Goal: Task Accomplishment & Management: Complete application form

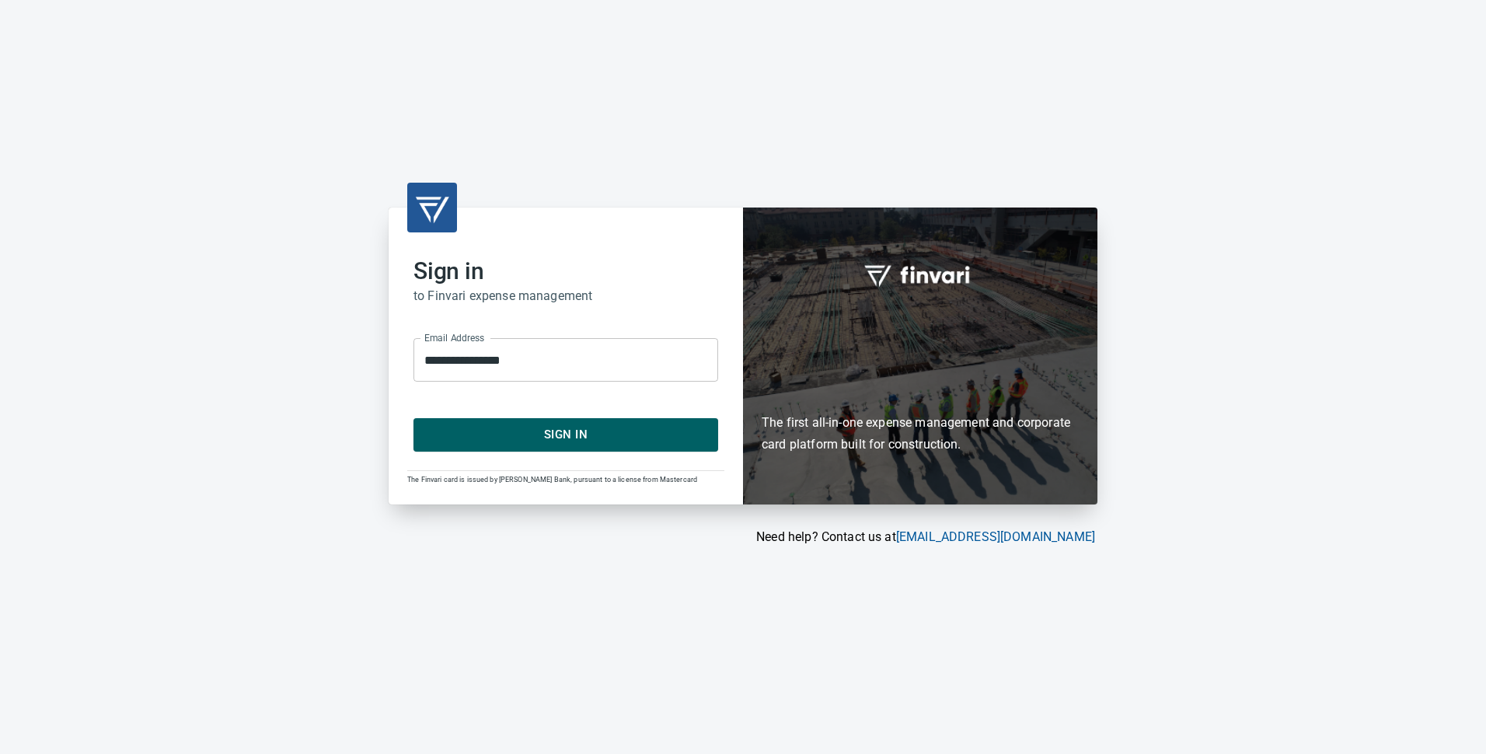
click at [544, 427] on span "Sign In" at bounding box center [565, 434] width 270 height 20
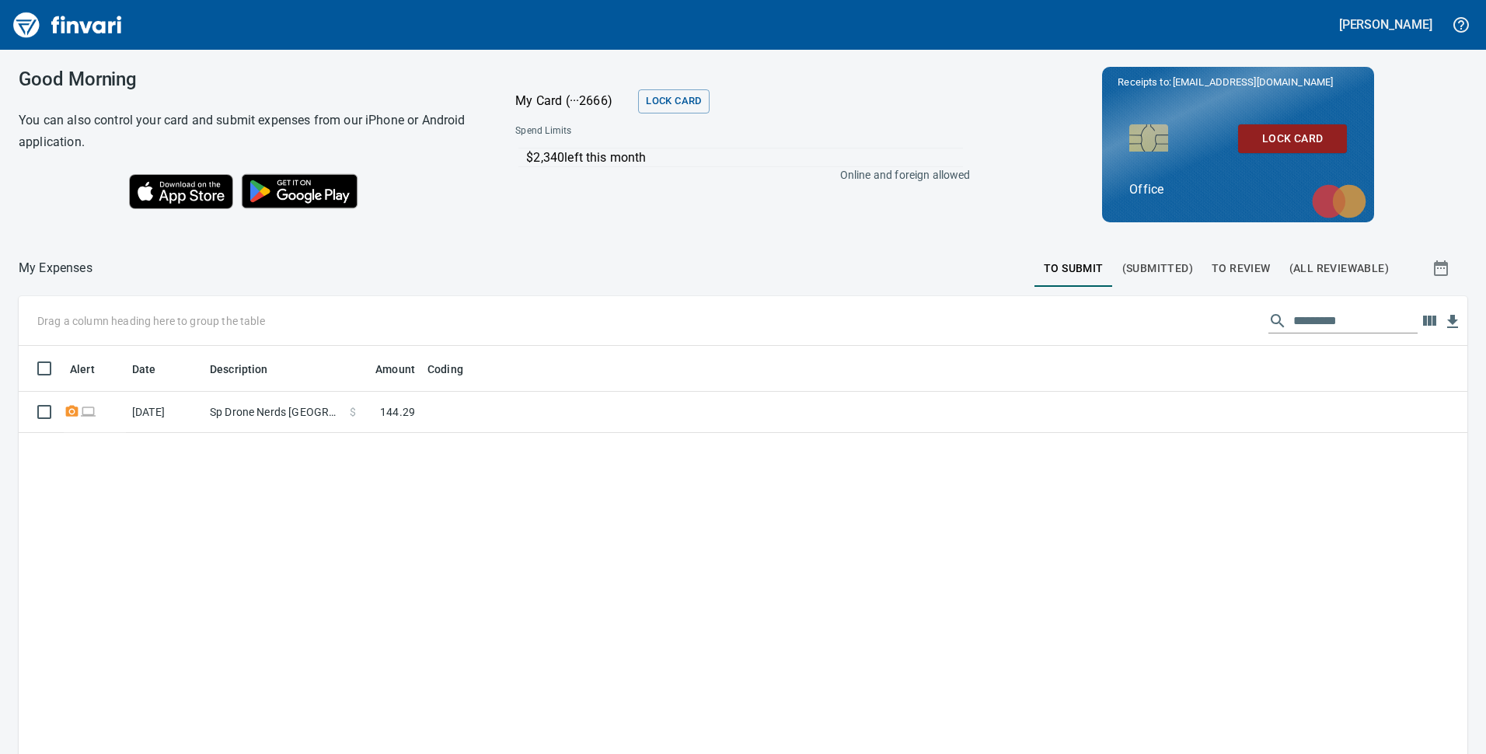
scroll to position [571, 1425]
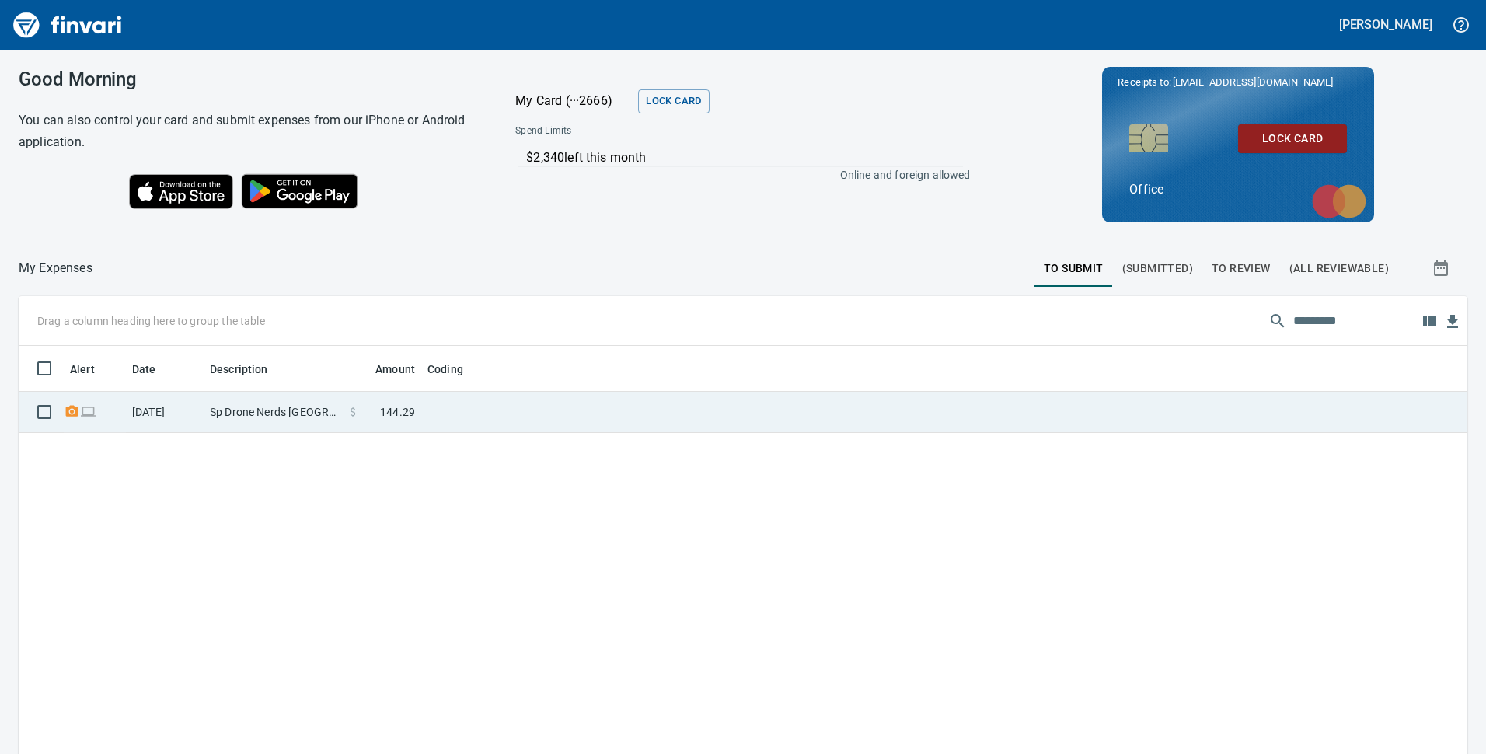
click at [483, 414] on td at bounding box center [615, 412] width 389 height 41
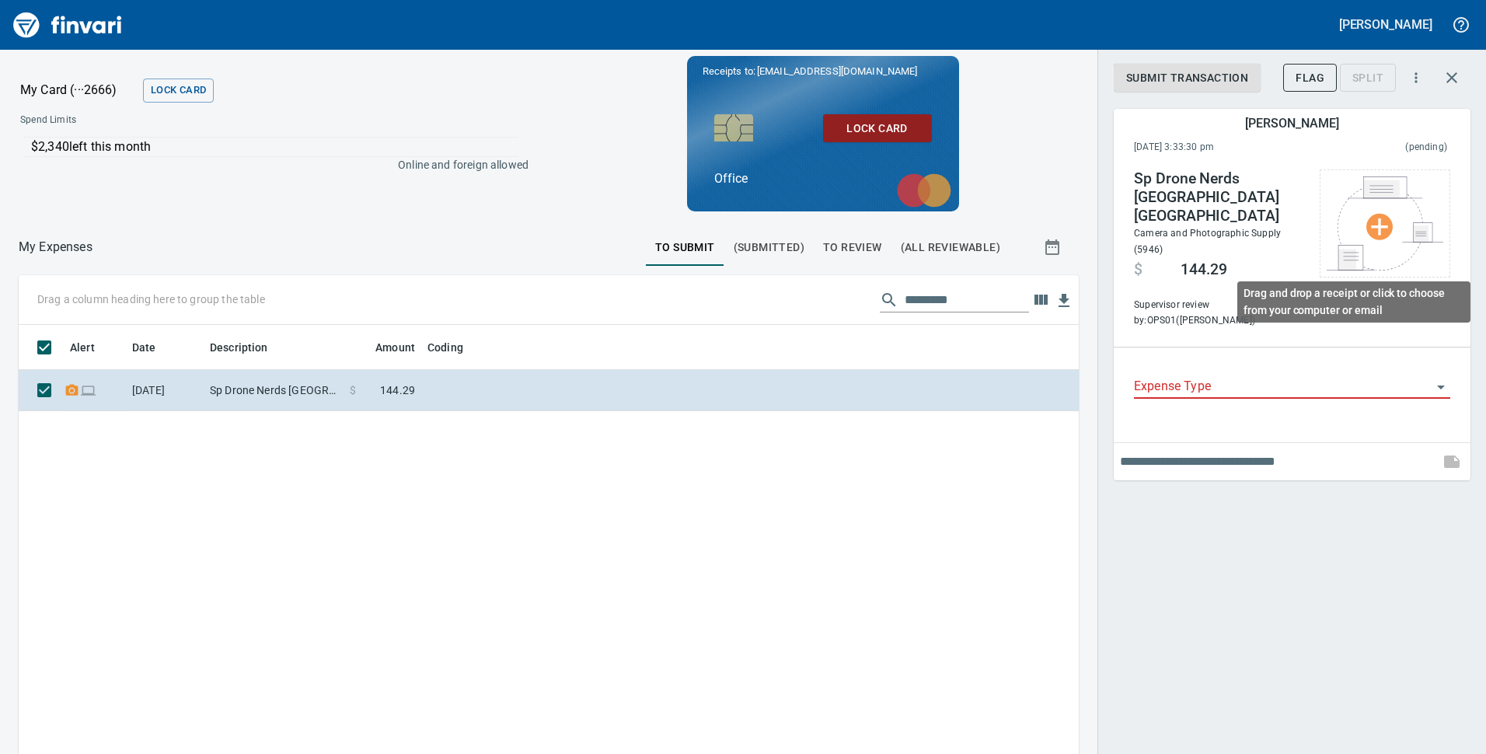
scroll to position [571, 1037]
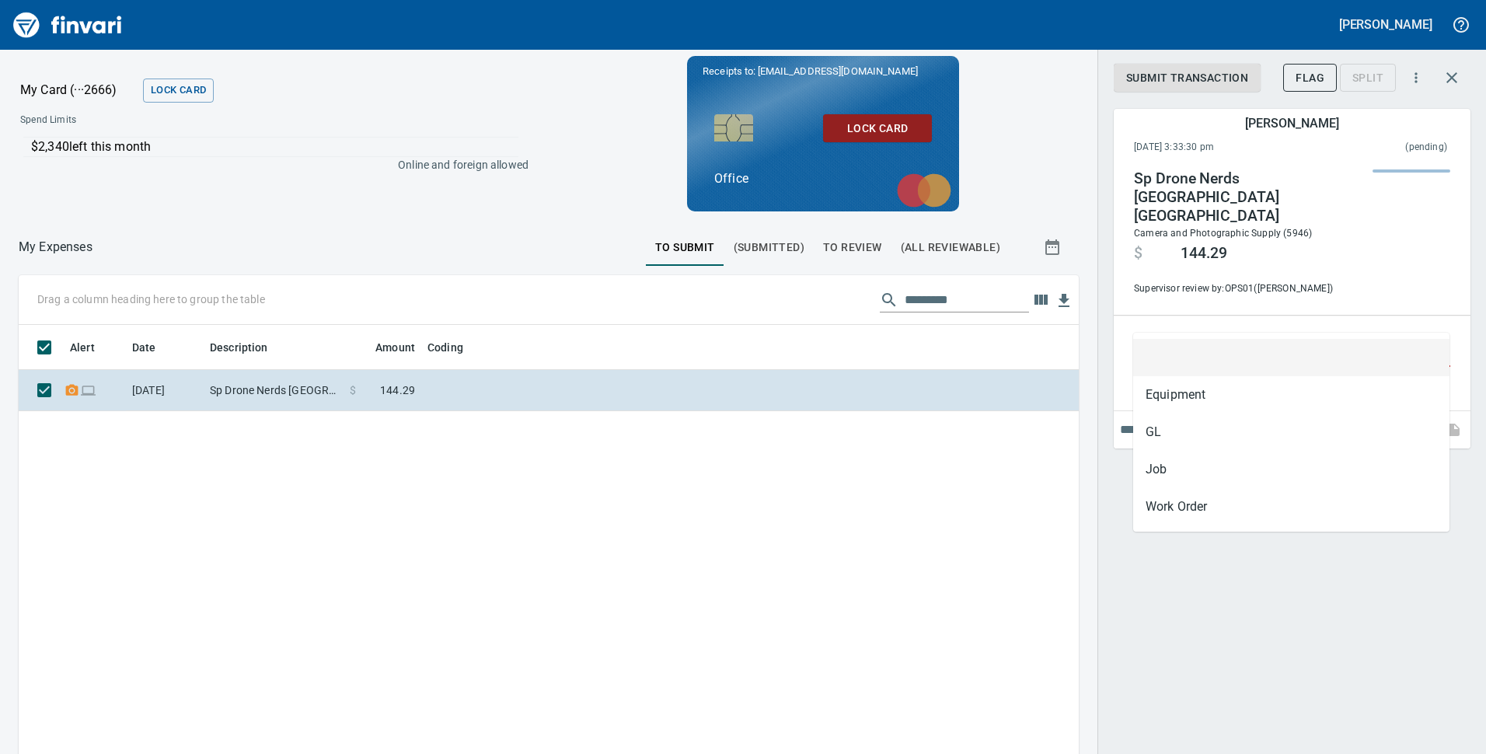
click at [1284, 344] on input "Expense Type" at bounding box center [1283, 355] width 298 height 22
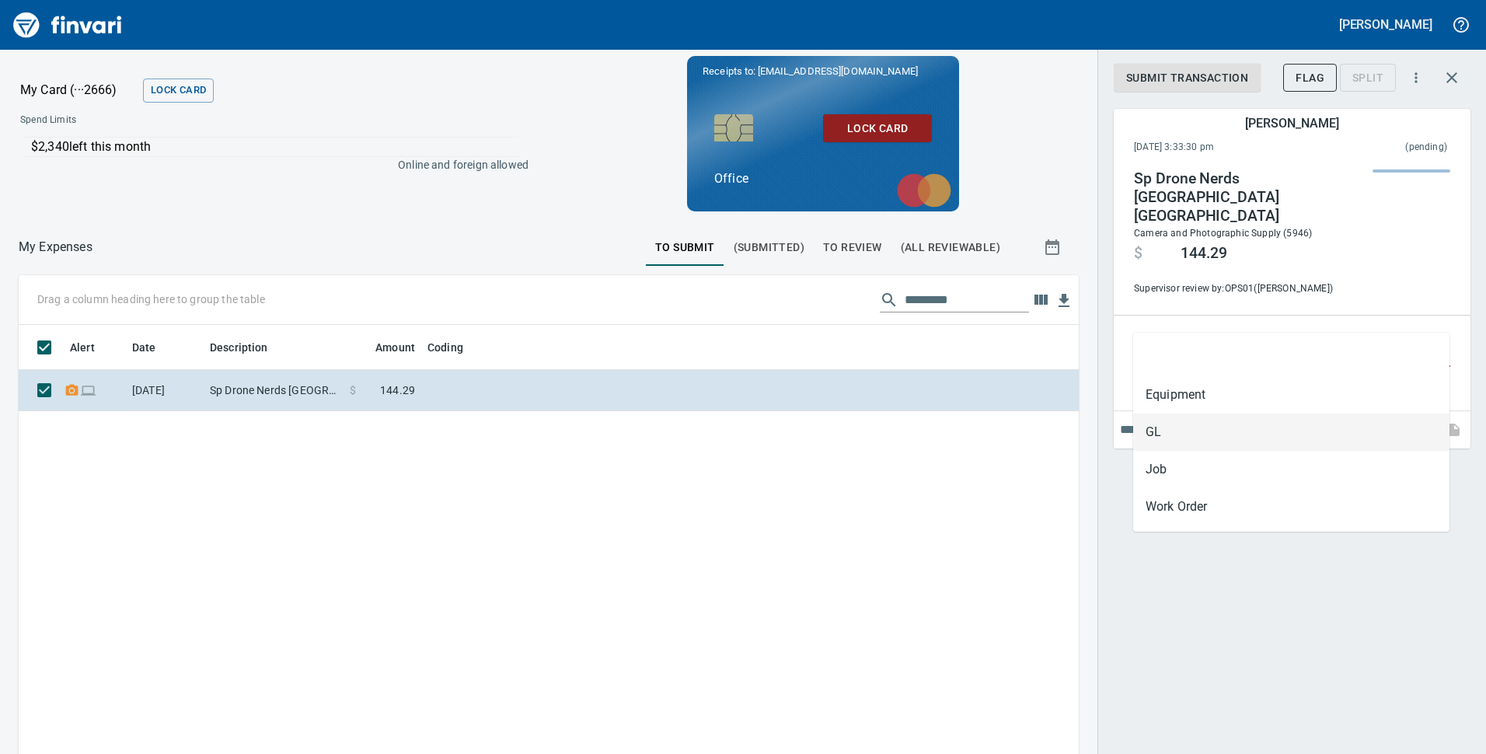
click at [1225, 436] on li "GL" at bounding box center [1291, 431] width 316 height 37
type input "**"
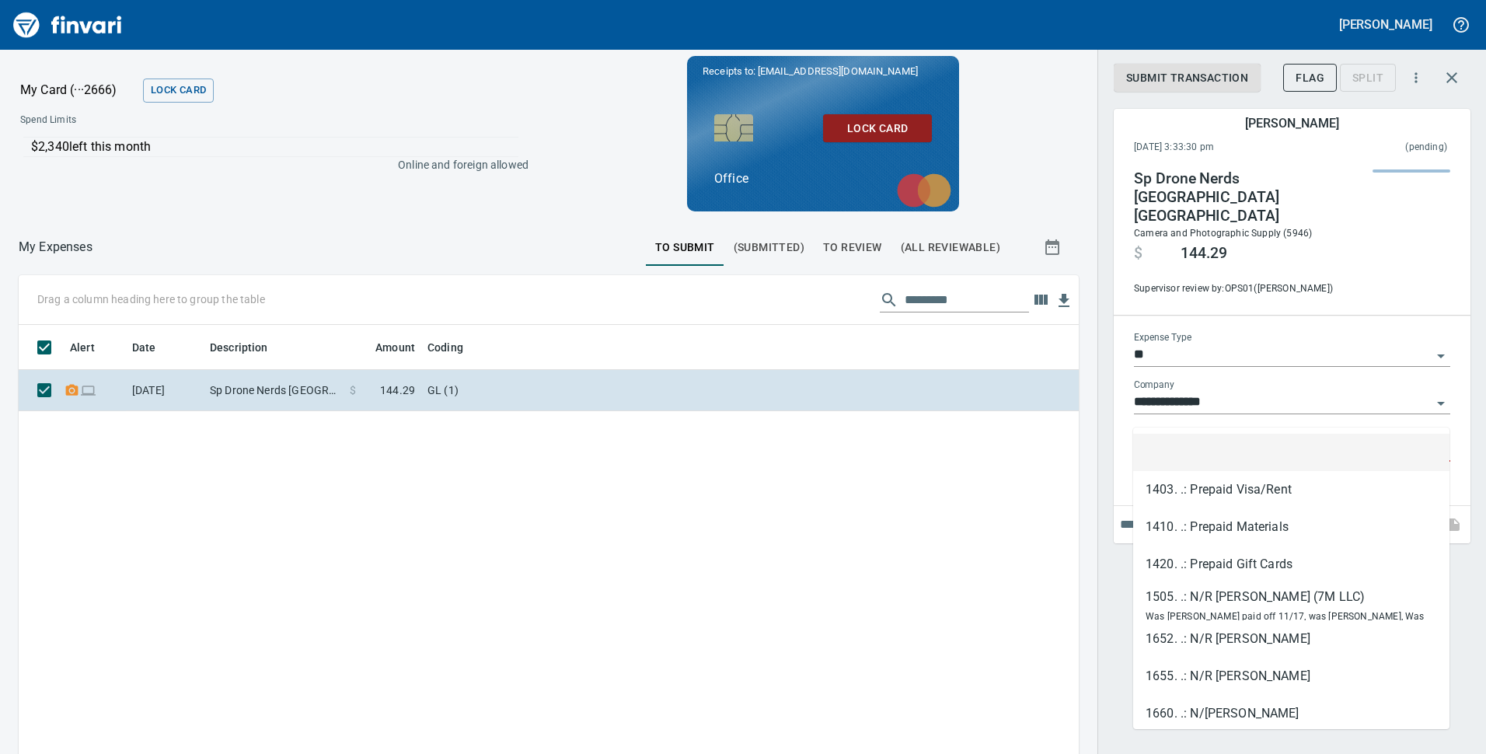
click at [1196, 439] on input "GL Account" at bounding box center [1283, 450] width 298 height 22
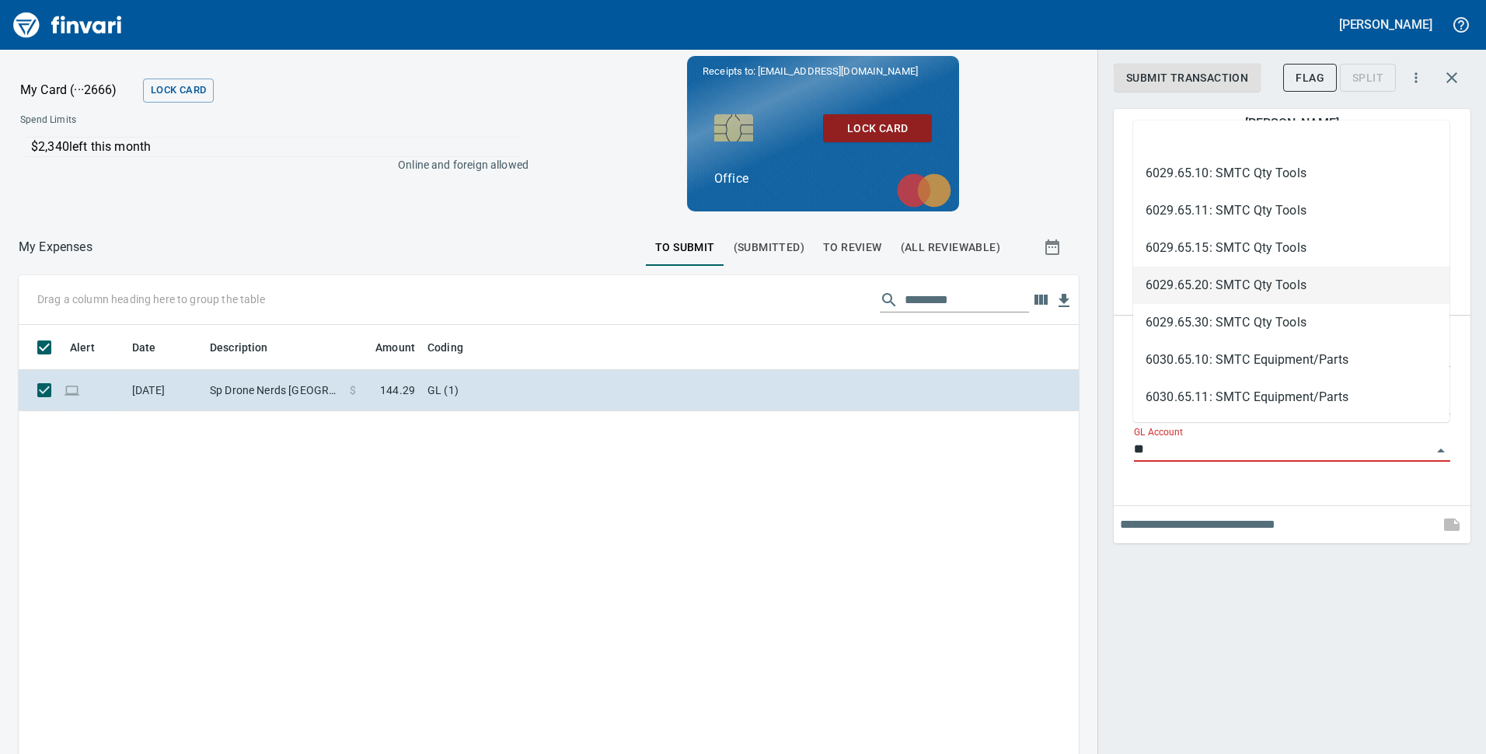
scroll to position [311, 0]
click at [1370, 284] on li "6030.65.10: SMTC Equipment/Parts" at bounding box center [1291, 281] width 316 height 37
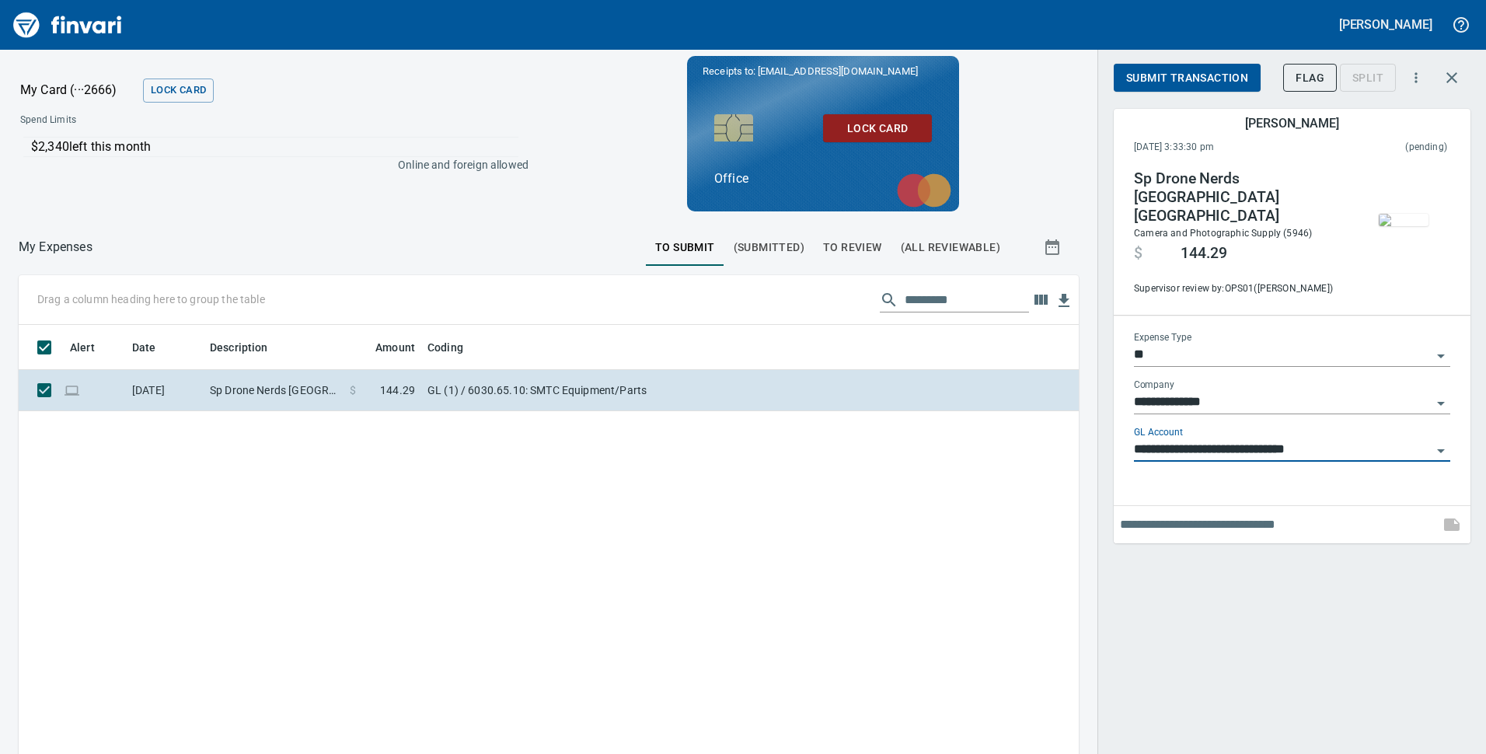
type input "**********"
click at [1206, 83] on span "Submit Transaction" at bounding box center [1187, 77] width 122 height 19
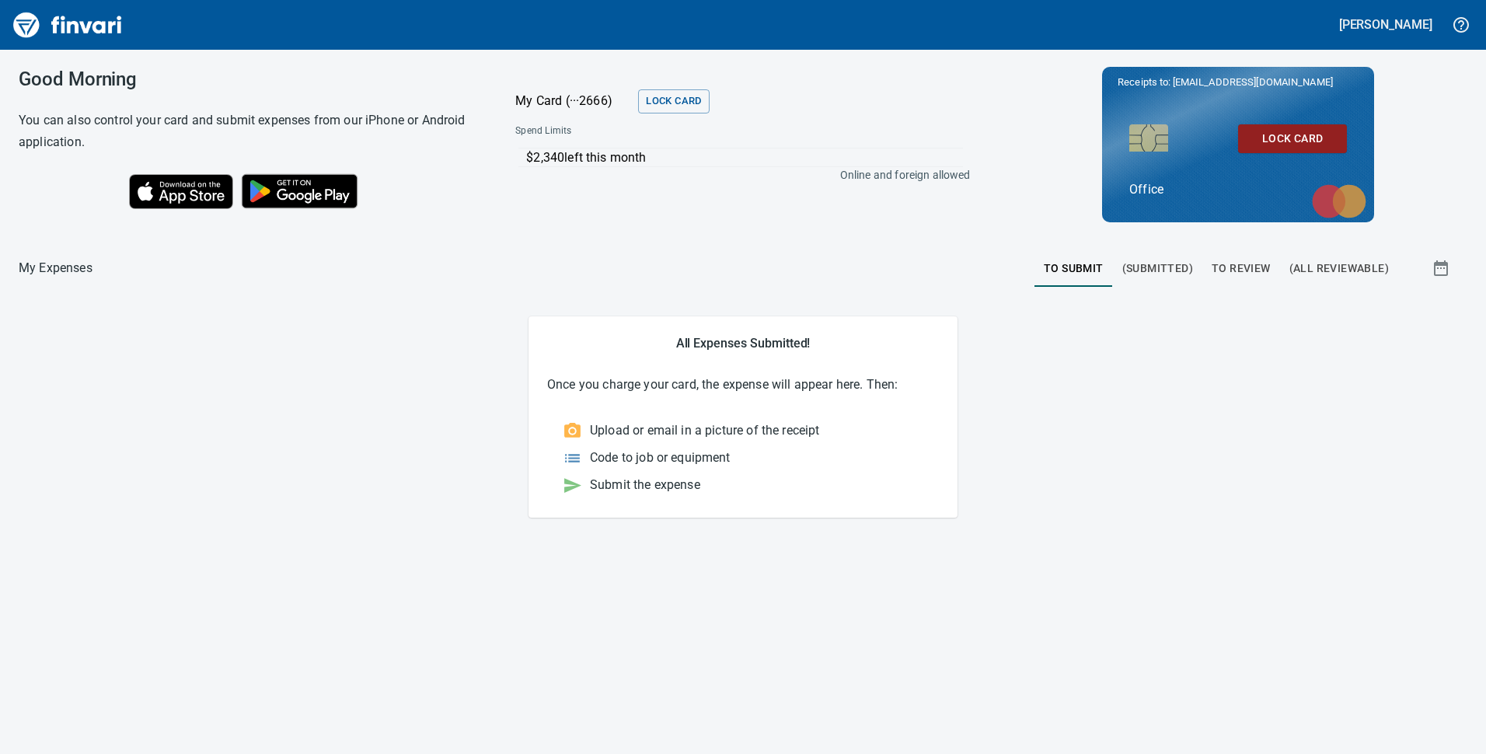
drag, startPoint x: 308, startPoint y: 498, endPoint x: 325, endPoint y: 483, distance: 22.0
click at [308, 497] on main "All Expenses Submitted! Once you charge your card, the expense will appear here…" at bounding box center [743, 416] width 1448 height 200
click at [1233, 267] on span "To Review" at bounding box center [1240, 268] width 59 height 19
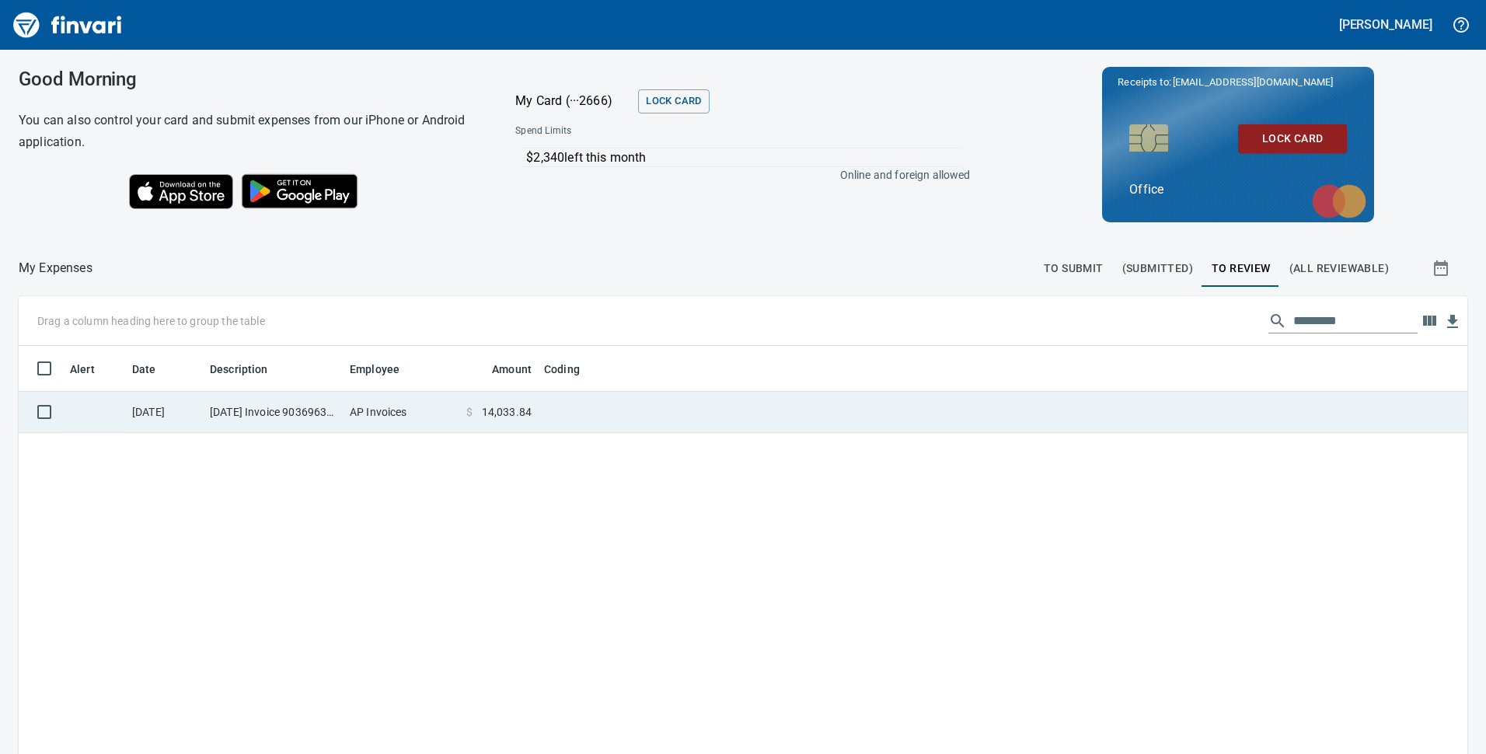
scroll to position [571, 1425]
